Goal: Use online tool/utility: Utilize a website feature to perform a specific function

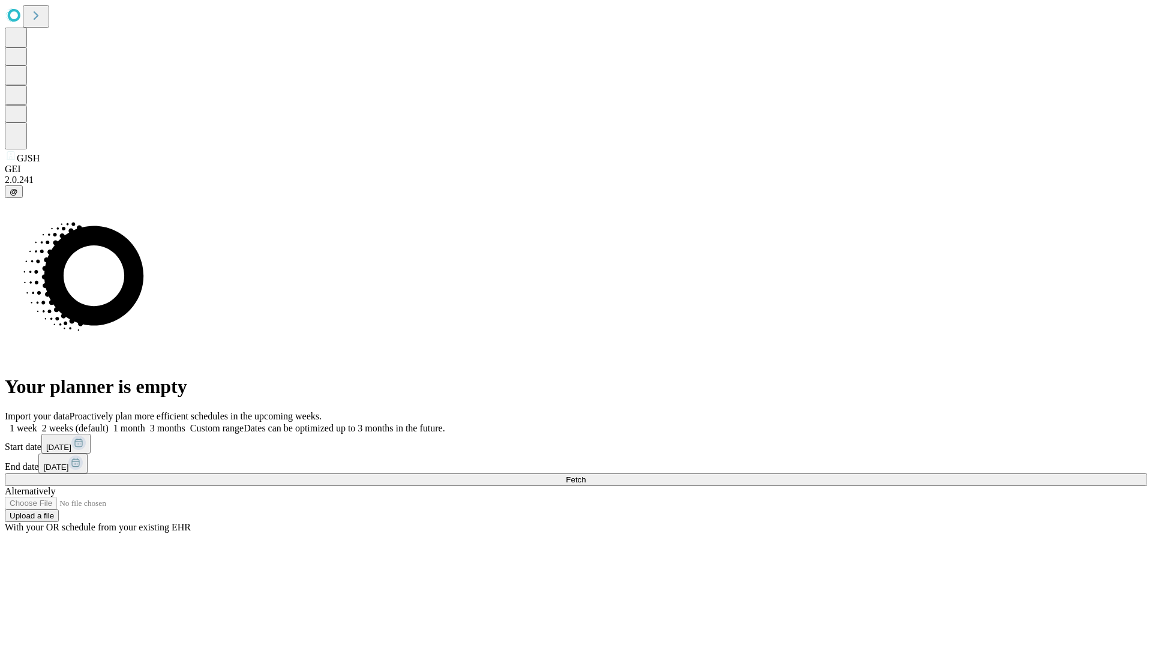
click at [585, 475] on span "Fetch" at bounding box center [576, 479] width 20 height 9
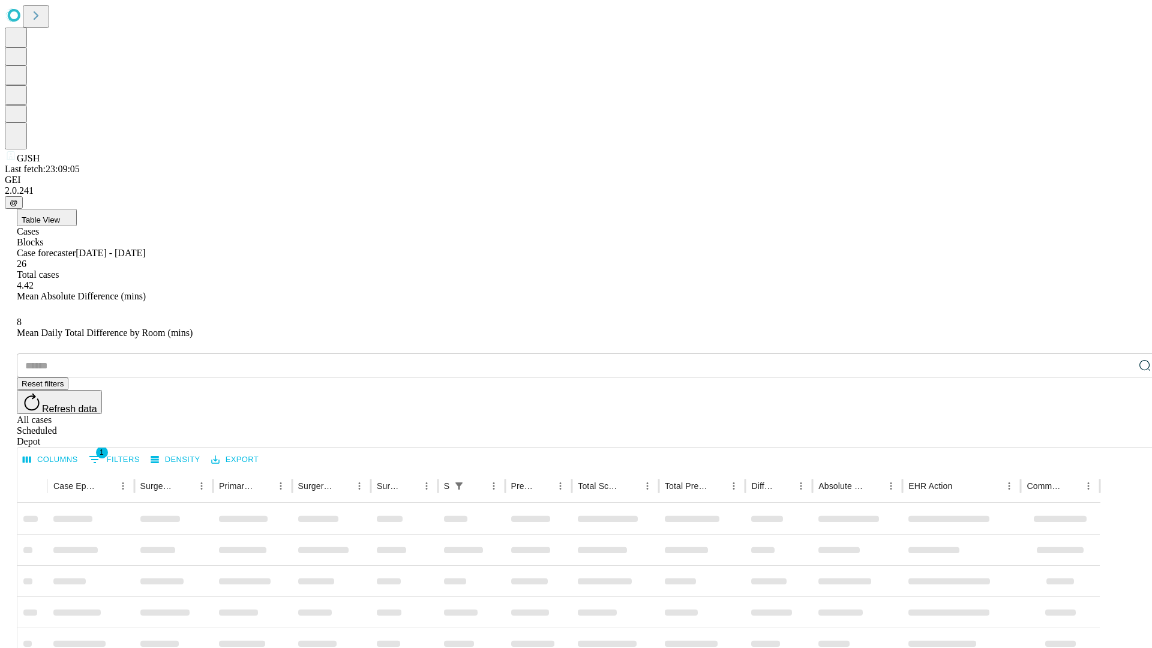
click at [60, 215] on span "Table View" at bounding box center [41, 219] width 38 height 9
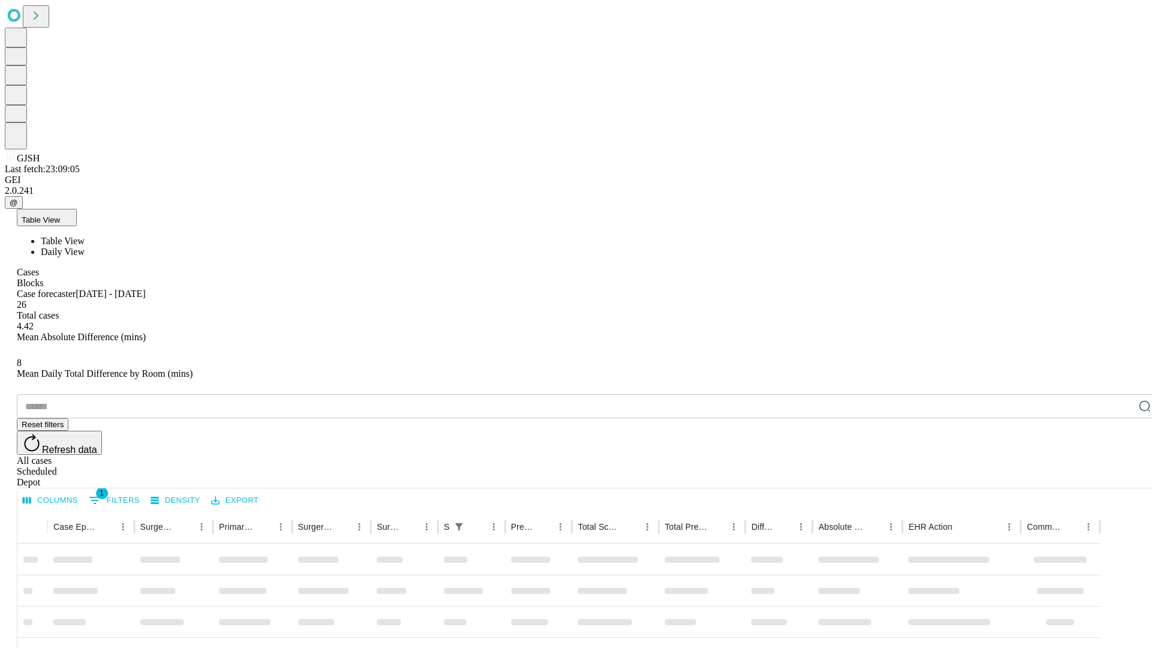
click at [85, 247] on span "Daily View" at bounding box center [63, 252] width 44 height 10
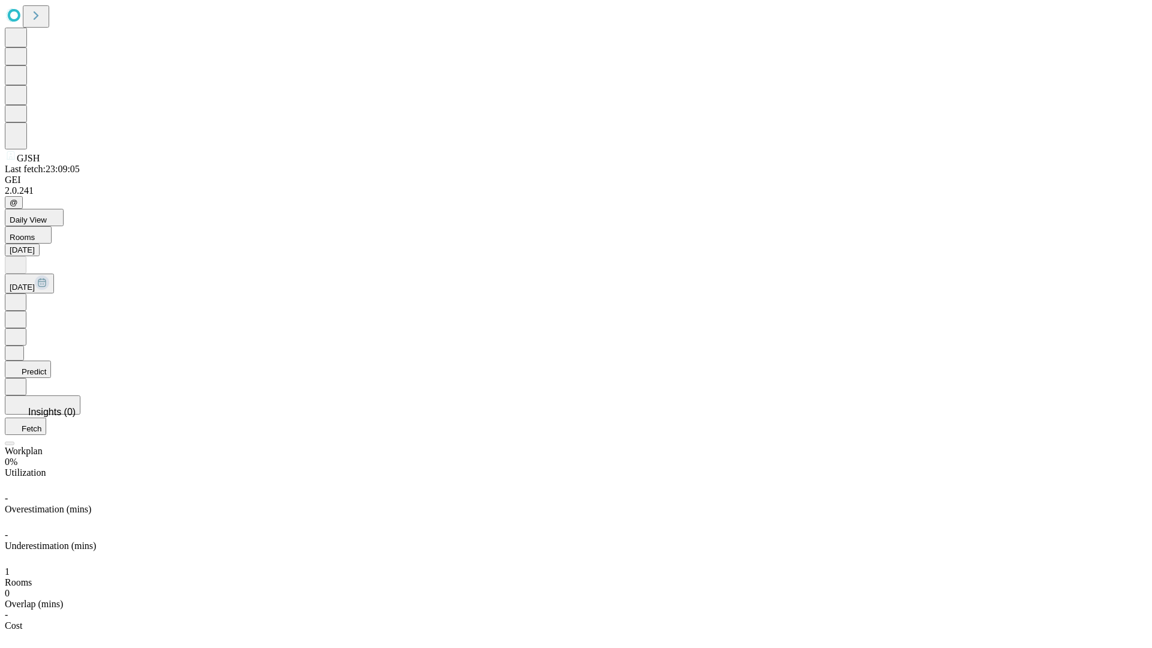
click at [51, 361] on button "Predict" at bounding box center [28, 369] width 46 height 17
